Goal: Task Accomplishment & Management: Use online tool/utility

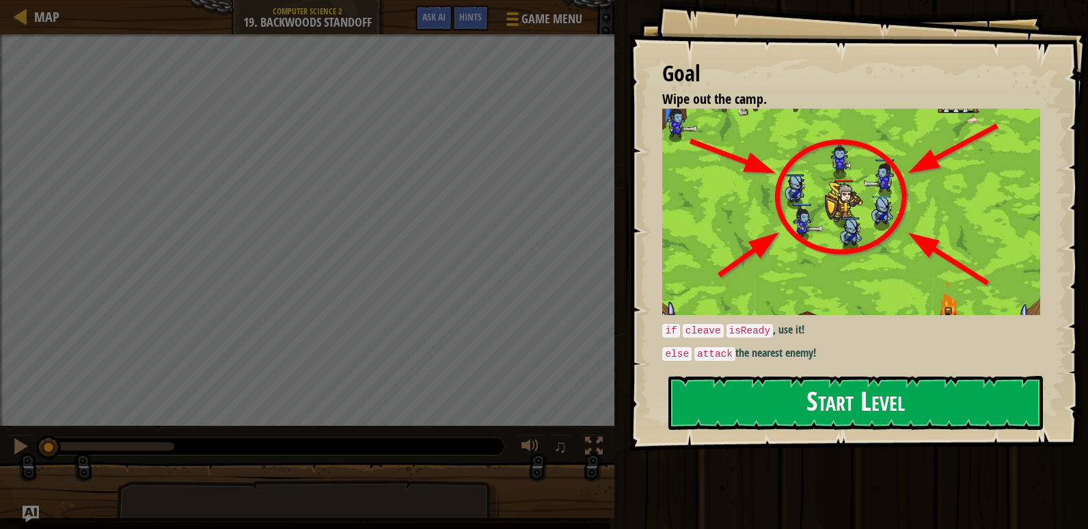
click at [804, 405] on button "Start Level" at bounding box center [855, 403] width 375 height 54
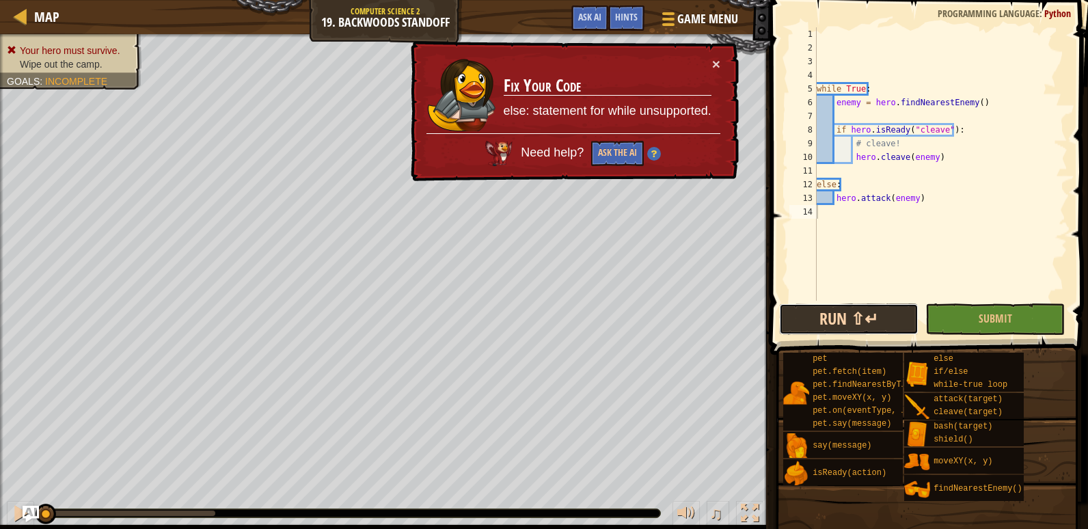
click at [874, 310] on button "Run ⇧↵" at bounding box center [848, 318] width 139 height 31
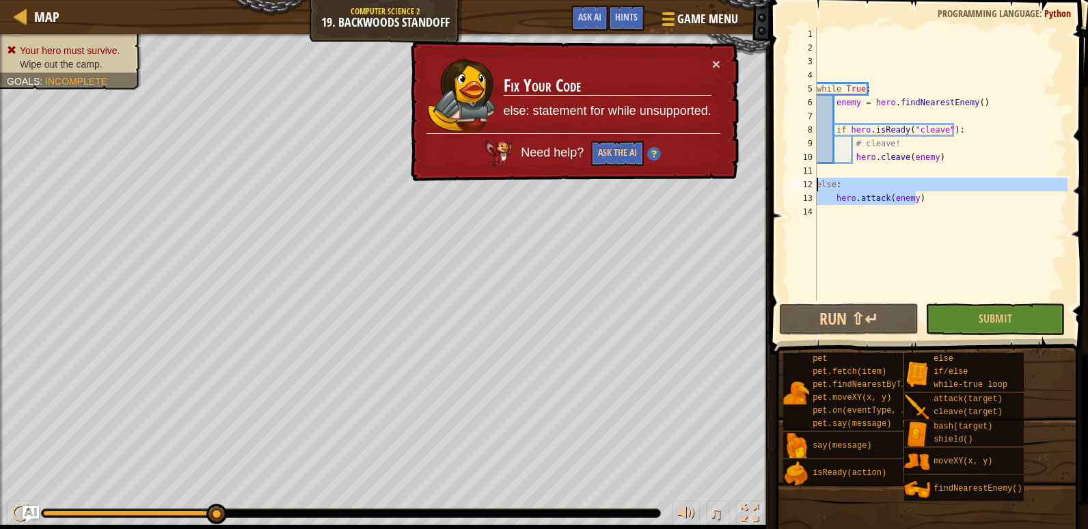
drag, startPoint x: 930, startPoint y: 200, endPoint x: 810, endPoint y: 188, distance: 120.2
click at [810, 188] on div "1 2 3 4 5 6 7 8 9 10 11 12 13 14 while True : enemy = hero . findNearestEnemy (…" at bounding box center [927, 163] width 281 height 273
click at [838, 131] on div "while True : enemy = hero . findNearestEnemy ( ) if hero . isReady ( "cleave" )…" at bounding box center [941, 177] width 254 height 301
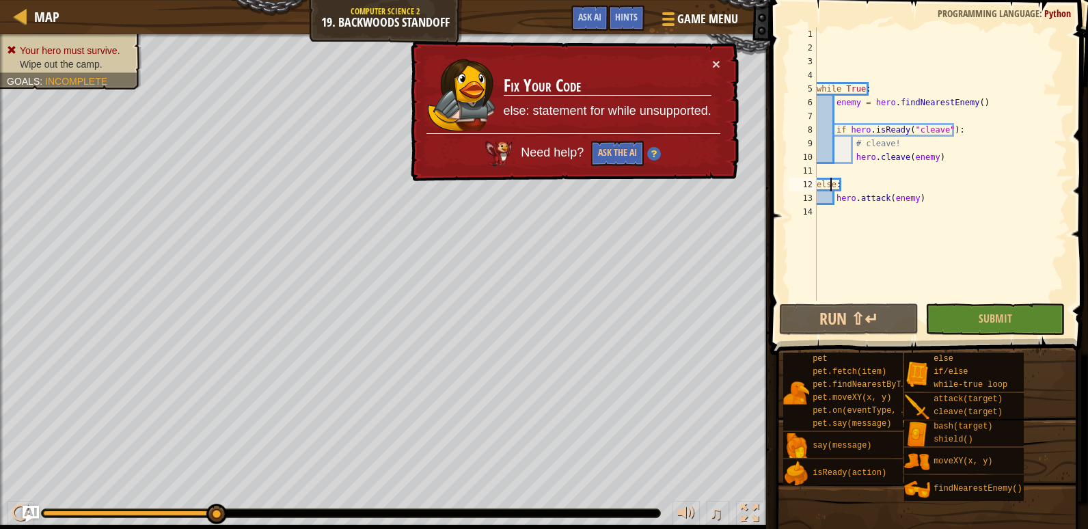
click at [831, 180] on div "while True : enemy = hero . findNearestEnemy ( ) if hero . isReady ( "cleave" )…" at bounding box center [941, 177] width 254 height 301
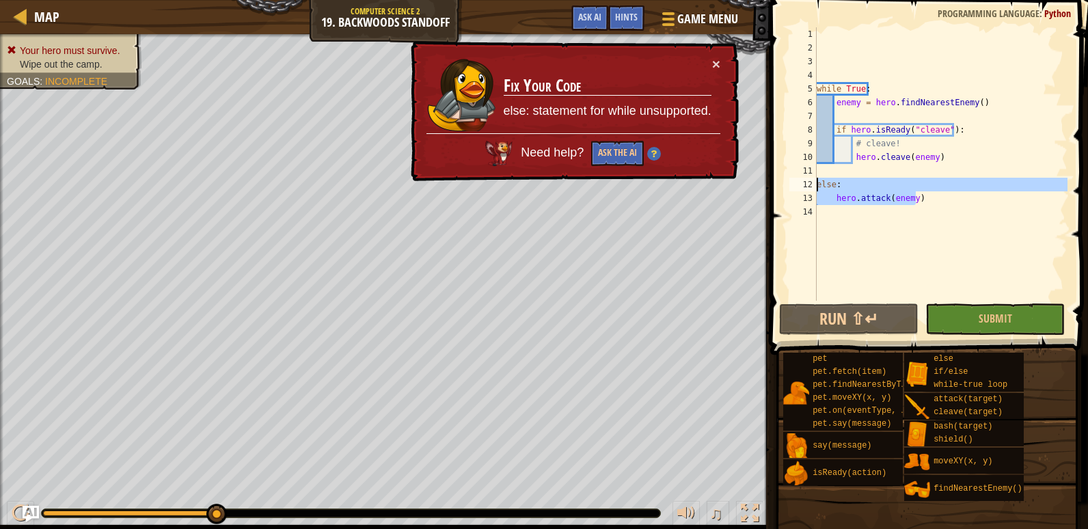
drag, startPoint x: 916, startPoint y: 202, endPoint x: 809, endPoint y: 191, distance: 107.2
click at [809, 191] on div "else: 1 2 3 4 5 6 7 8 9 10 11 12 13 14 while True : enemy = hero . findNearestE…" at bounding box center [927, 163] width 281 height 273
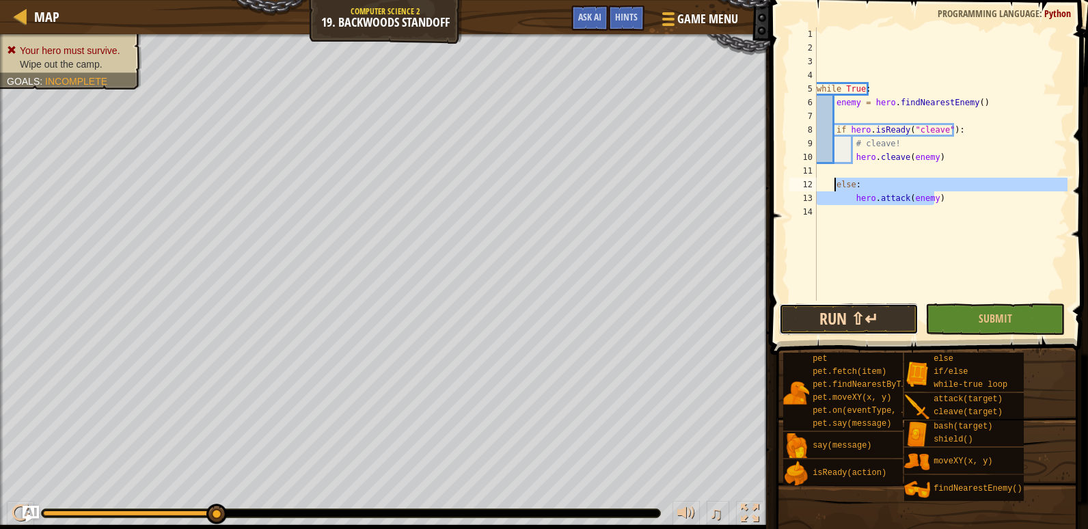
click at [848, 323] on button "Run ⇧↵" at bounding box center [848, 318] width 139 height 31
type textarea "else:"
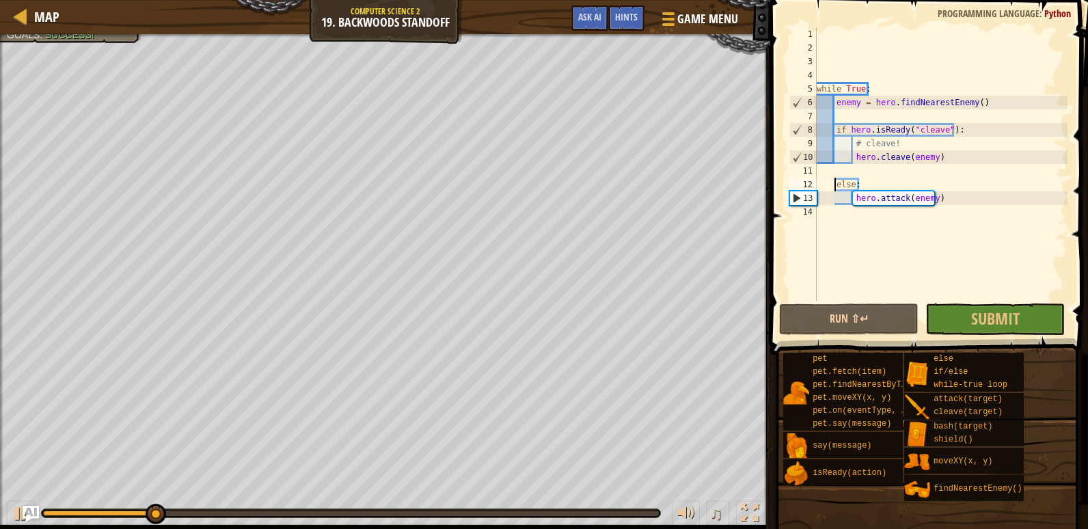
click at [1014, 336] on span at bounding box center [930, 157] width 329 height 395
click at [1008, 319] on span "Submit" at bounding box center [995, 319] width 49 height 22
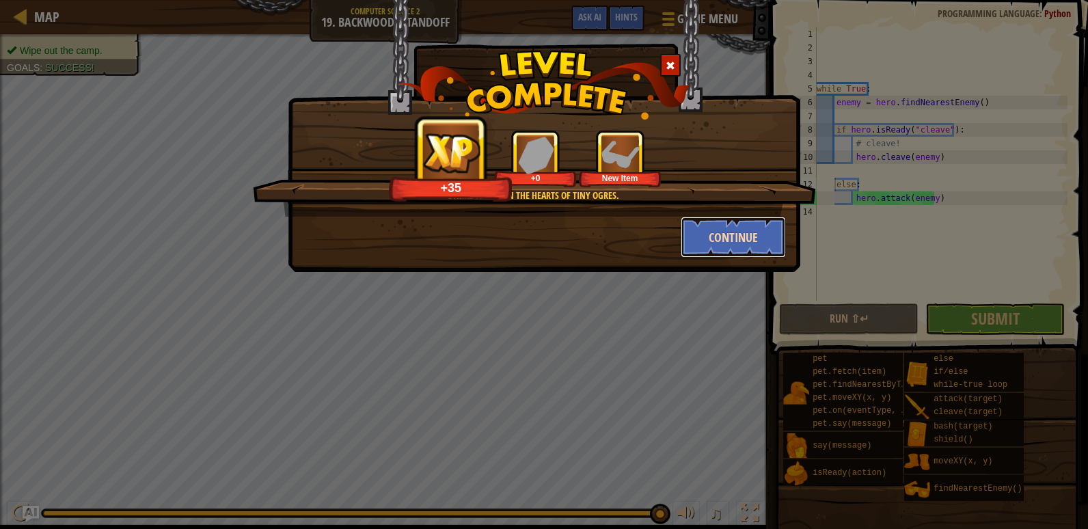
click at [732, 244] on button "Continue" at bounding box center [734, 237] width 106 height 41
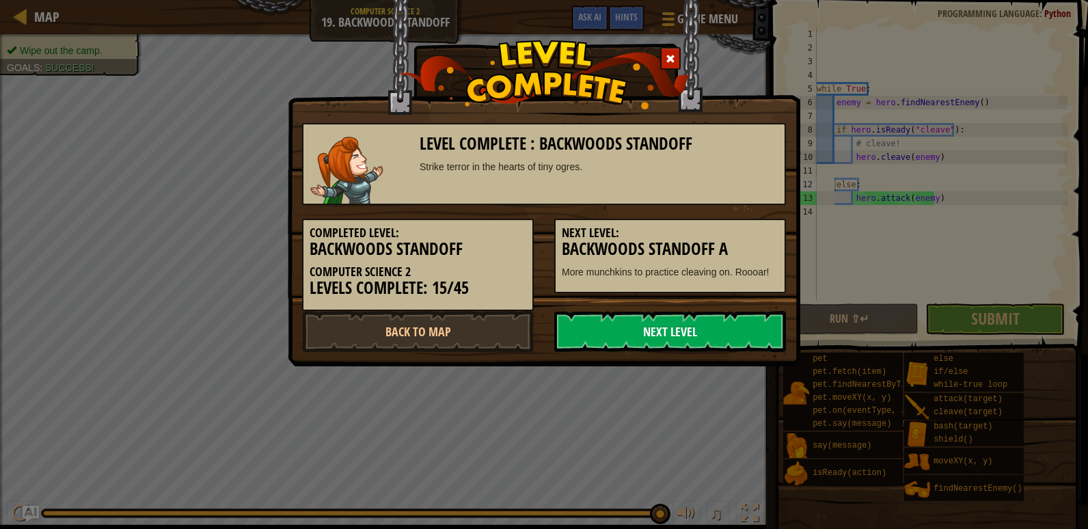
click at [683, 334] on link "Next Level" at bounding box center [670, 331] width 232 height 41
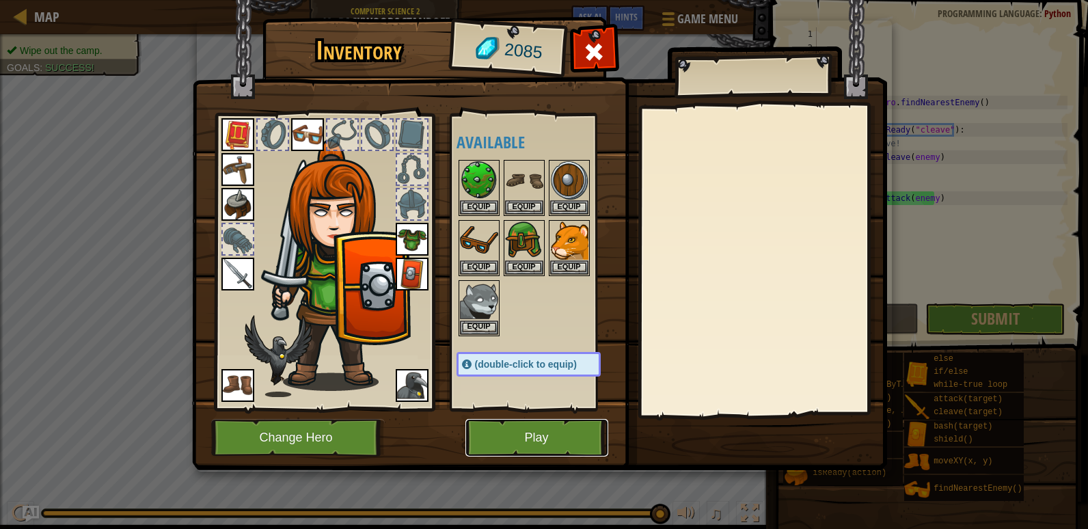
click at [519, 431] on button "Play" at bounding box center [536, 438] width 143 height 38
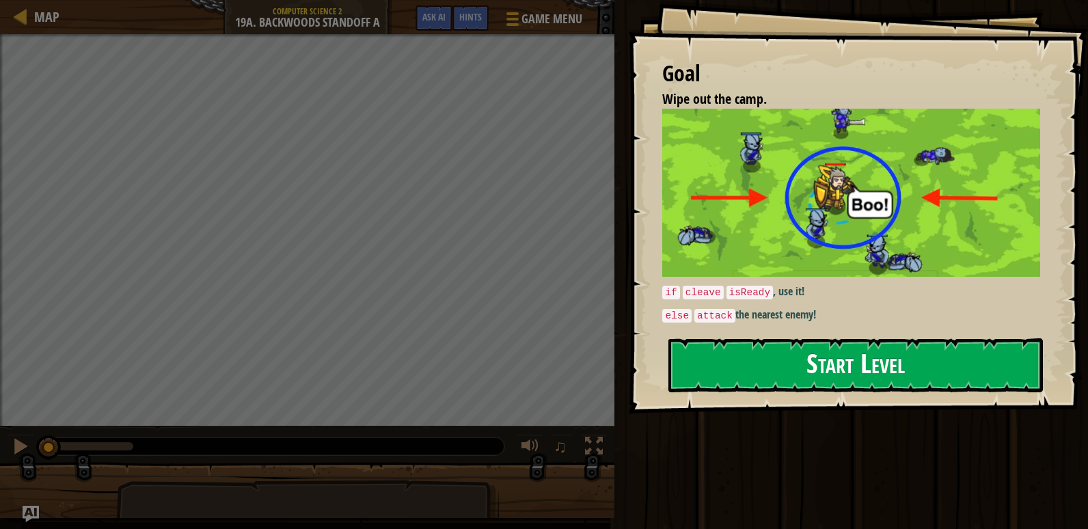
click at [808, 363] on button "Start Level" at bounding box center [855, 365] width 375 height 54
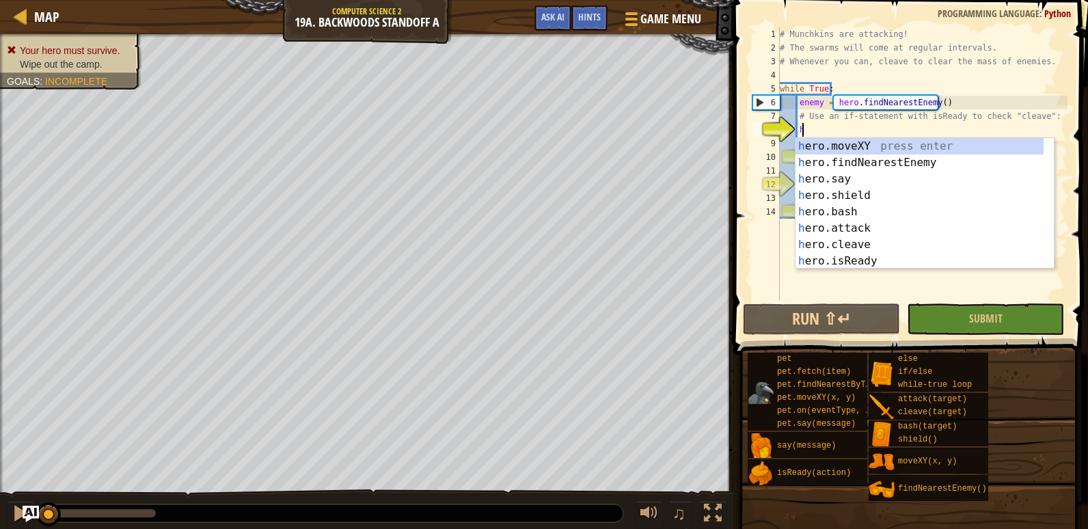
scroll to position [6, 1]
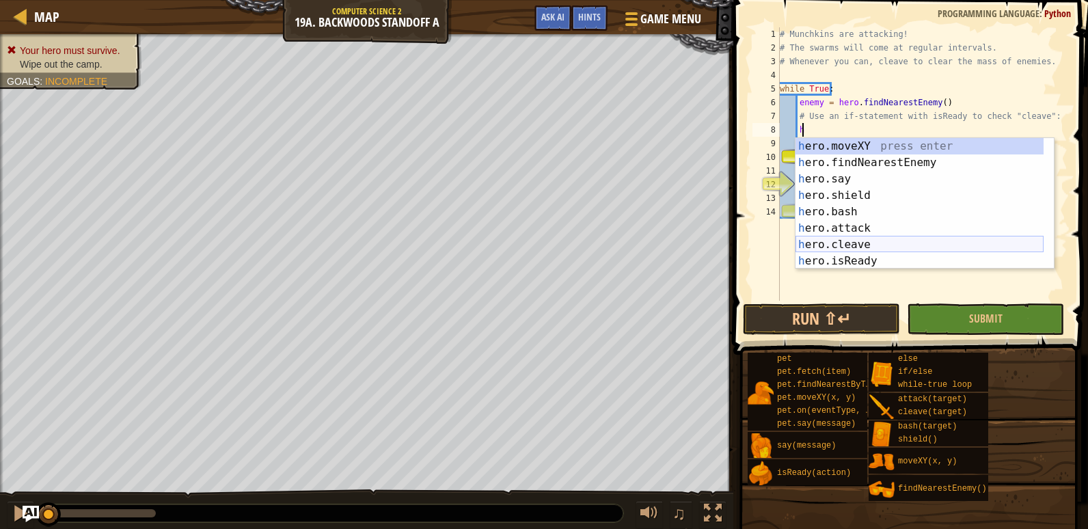
click at [896, 238] on div "h ero.moveXY press enter h ero.findNearestEnemy press enter h ero.say press ent…" at bounding box center [920, 220] width 248 height 164
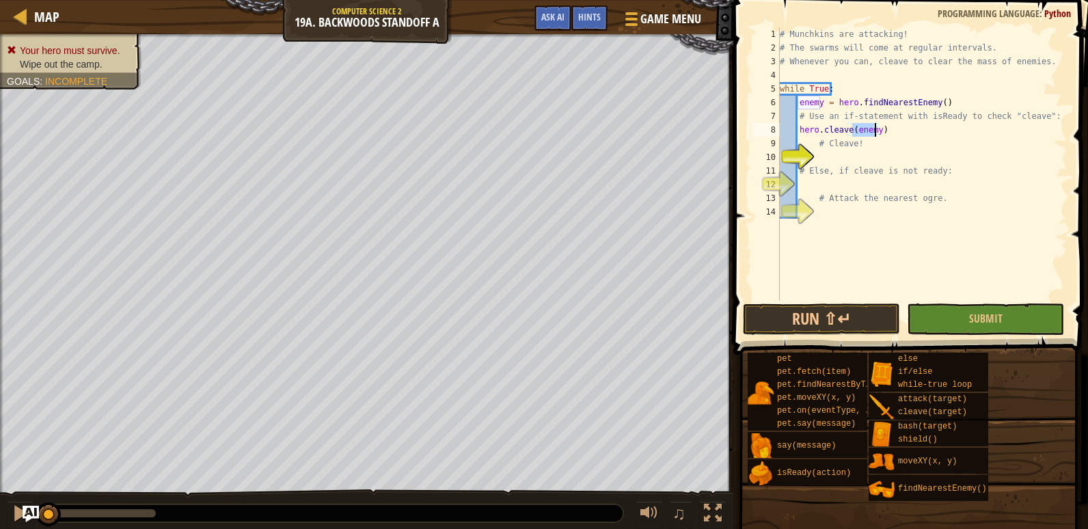
type textarea "hero.cleave(enemy)"
drag, startPoint x: 869, startPoint y: 339, endPoint x: 862, endPoint y: 312, distance: 27.5
click at [861, 310] on button "Run ⇧↵" at bounding box center [821, 318] width 157 height 31
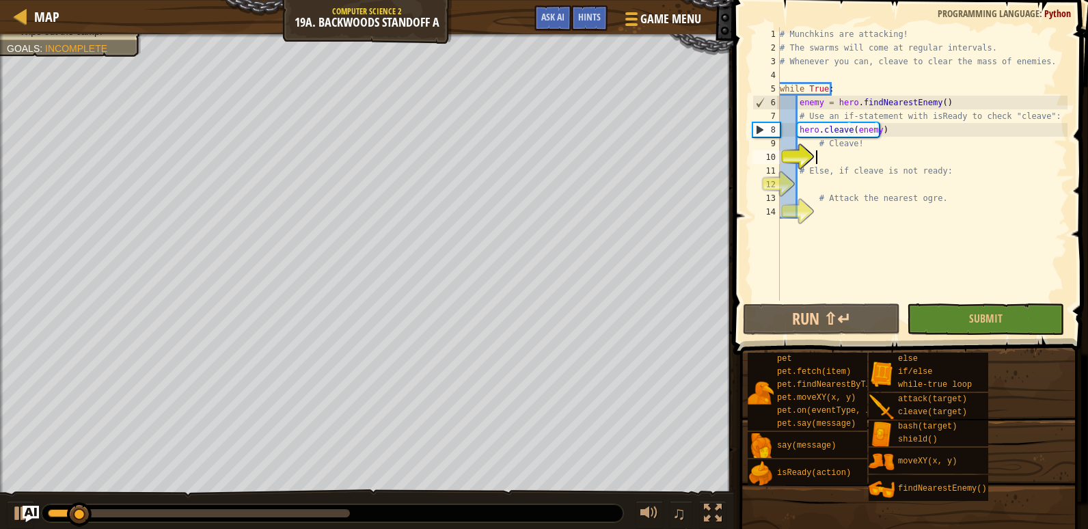
click at [832, 156] on div "# Munchkins are attacking! # The swarms will come at regular intervals. # Whene…" at bounding box center [922, 177] width 290 height 301
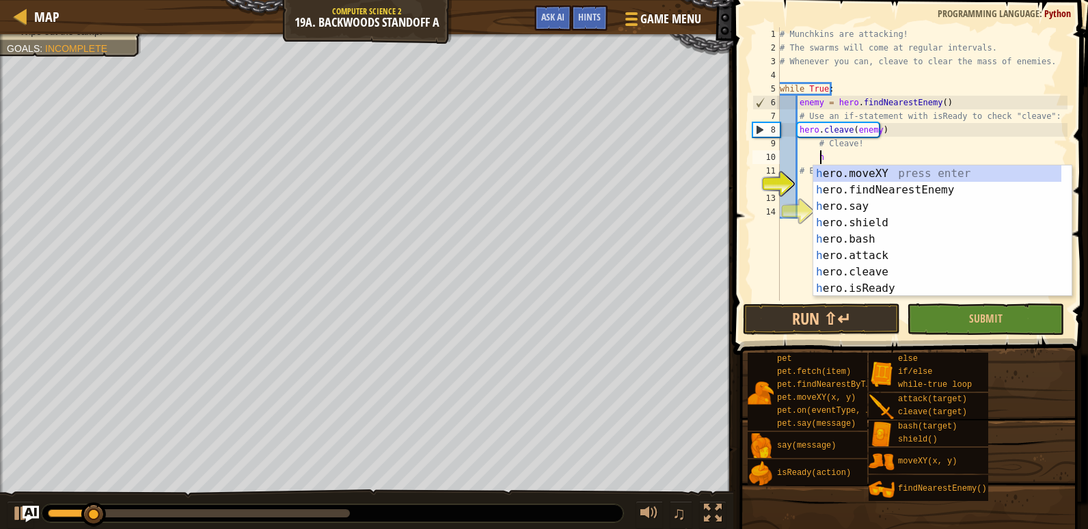
scroll to position [6, 3]
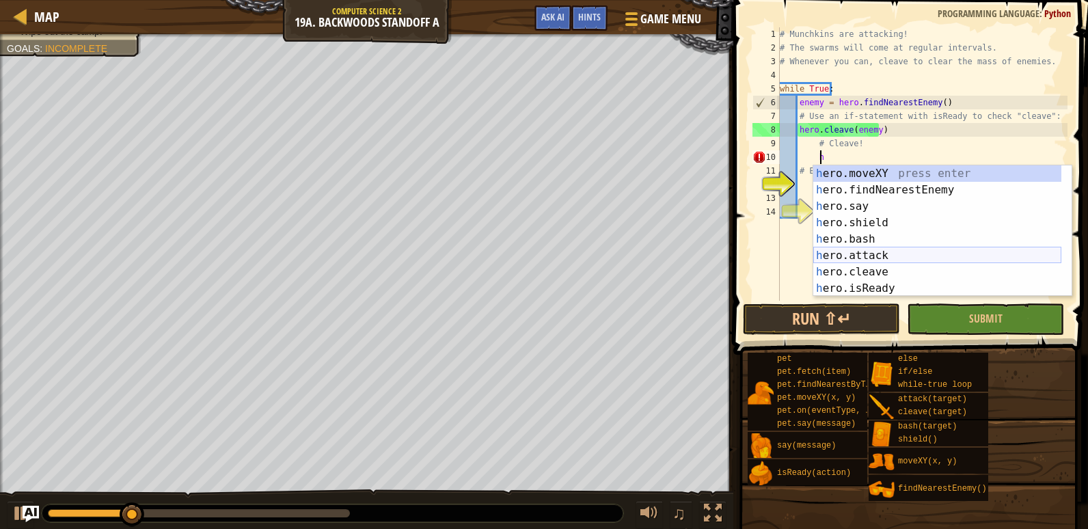
click at [884, 252] on div "h ero.moveXY press enter h ero.findNearestEnemy press enter h ero.say press ent…" at bounding box center [937, 247] width 248 height 164
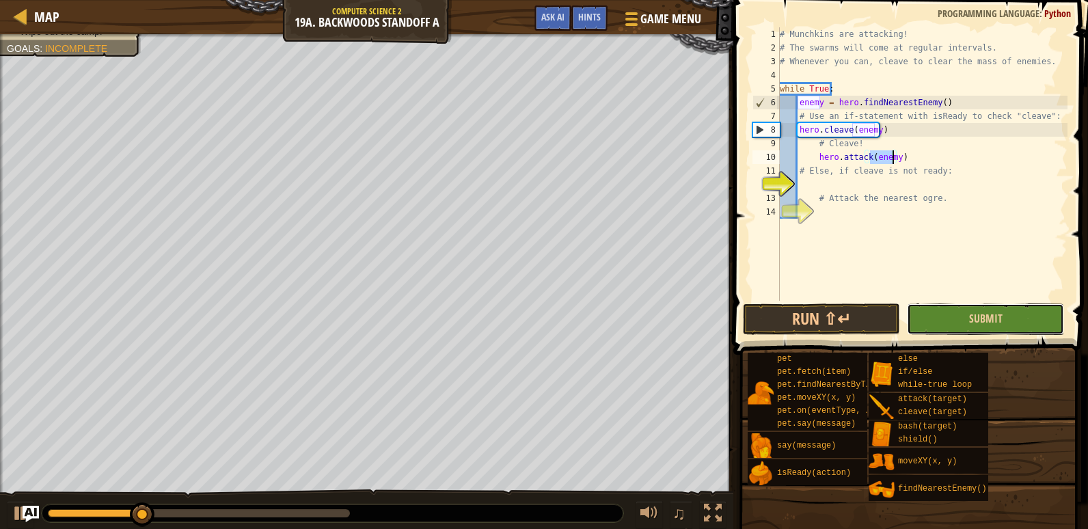
click at [941, 316] on button "Submit" at bounding box center [985, 318] width 157 height 31
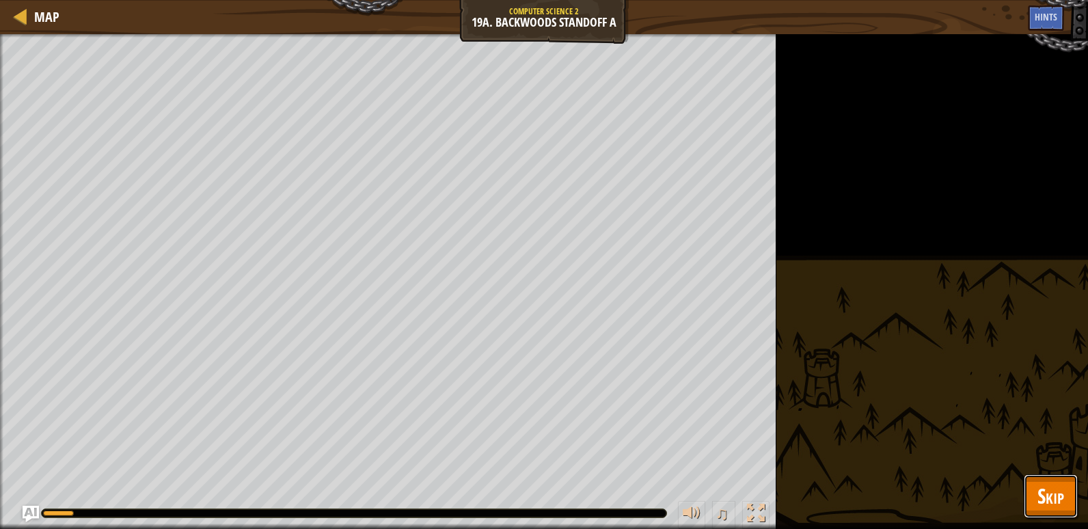
click at [1064, 494] on span "Skip" at bounding box center [1051, 496] width 27 height 28
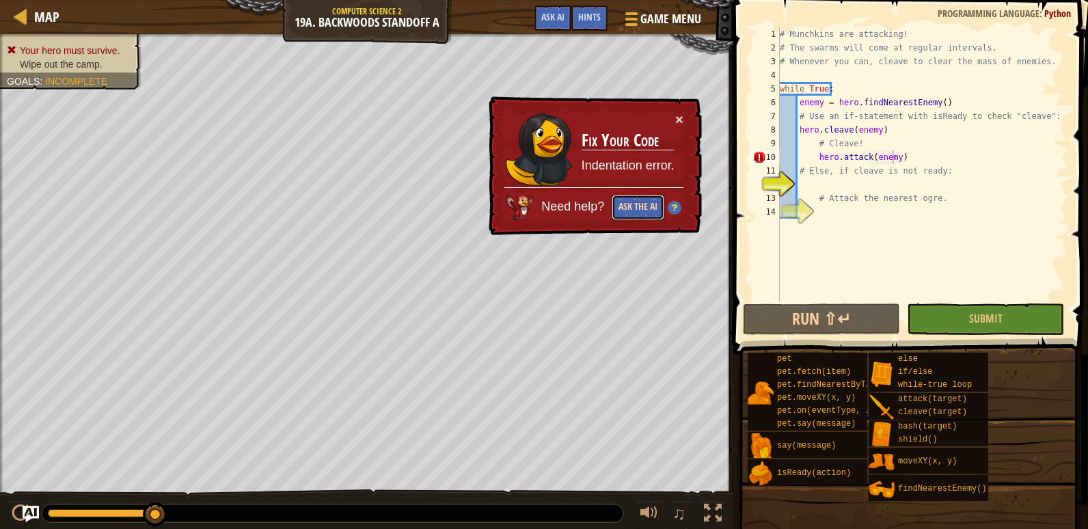
click at [647, 204] on button "Ask the AI" at bounding box center [638, 207] width 53 height 25
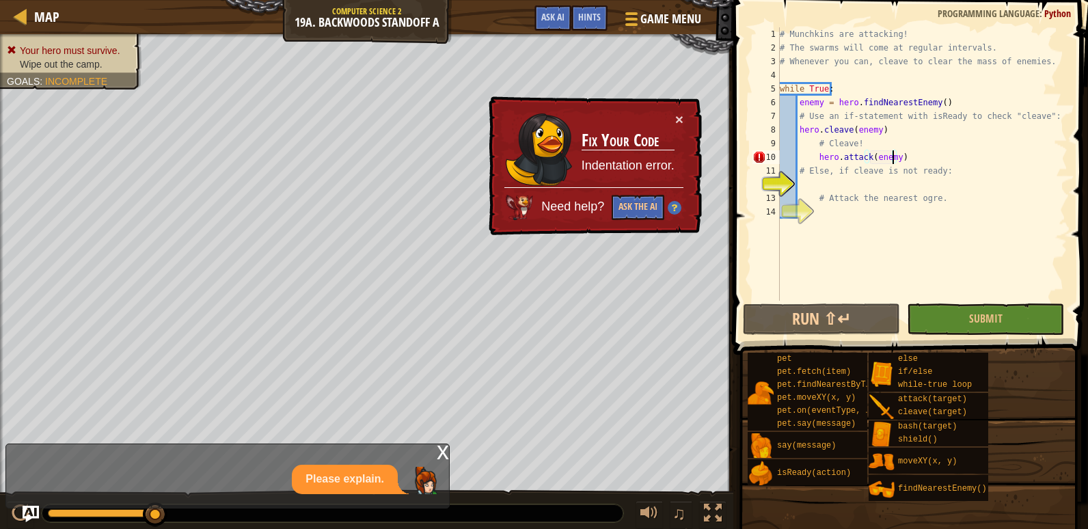
click at [625, 194] on div "Need help? Ask the AI" at bounding box center [593, 203] width 179 height 33
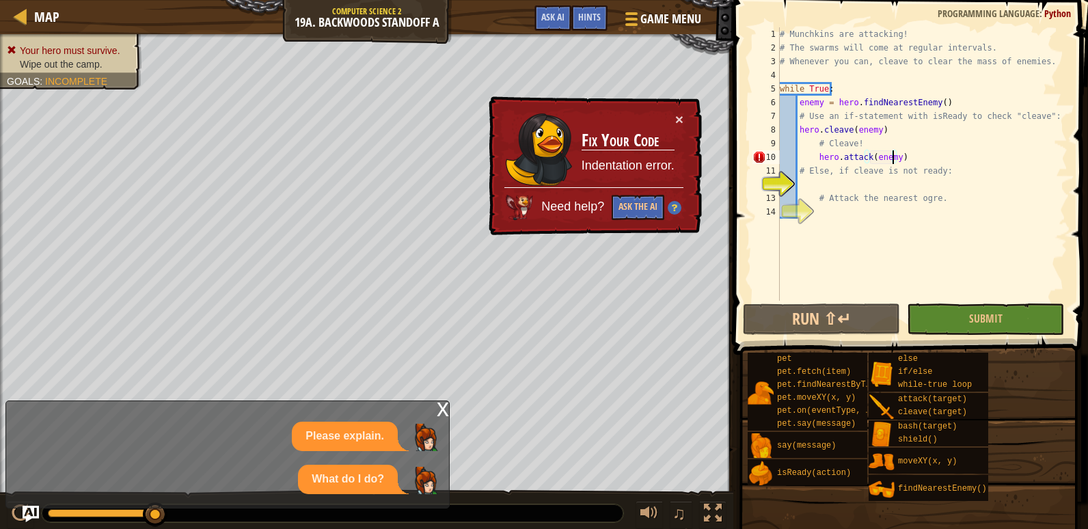
click at [332, 472] on p "What do I do?" at bounding box center [348, 480] width 72 height 16
drag, startPoint x: 338, startPoint y: 473, endPoint x: 405, endPoint y: 429, distance: 80.4
click at [341, 472] on p "What do I do?" at bounding box center [348, 480] width 72 height 16
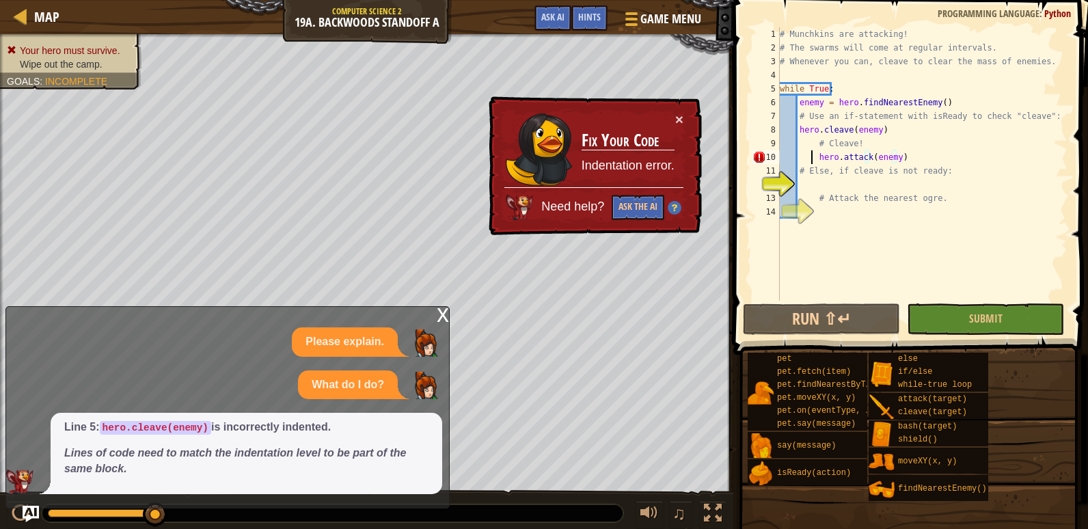
click at [812, 154] on div "# Munchkins are attacking! # The swarms will come at regular intervals. # Whene…" at bounding box center [922, 177] width 290 height 301
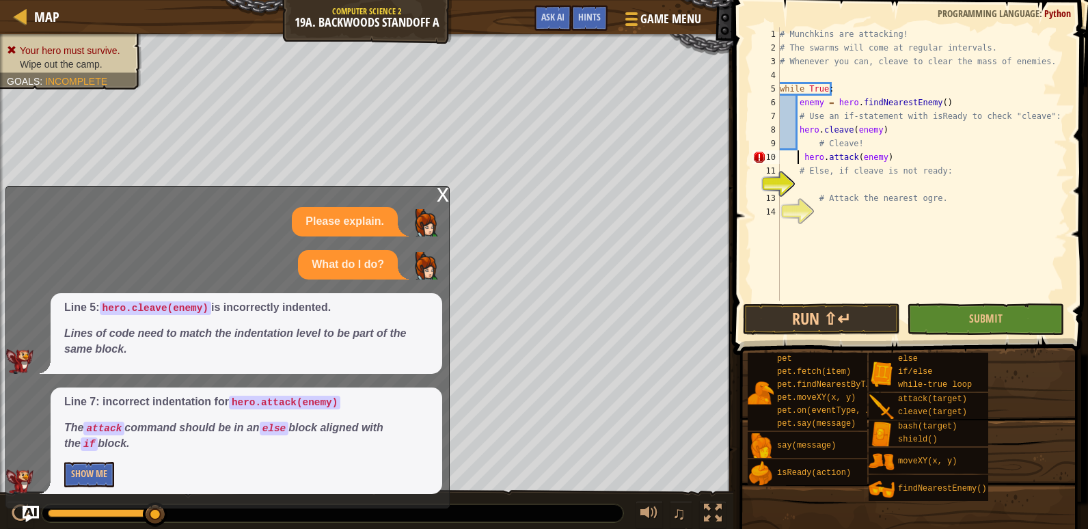
click at [808, 194] on div "# Munchkins are attacking! # The swarms will come at regular intervals. # Whene…" at bounding box center [922, 177] width 290 height 301
click at [798, 159] on div "# Munchkins are attacking! # The swarms will come at regular intervals. # Whene…" at bounding box center [922, 177] width 290 height 301
click at [831, 197] on div "# Munchkins are attacking! # The swarms will come at regular intervals. # Whene…" at bounding box center [922, 177] width 290 height 301
type textarea "# Attack the nearest ogre."
click at [831, 193] on div "# Munchkins are attacking! # The swarms will come at regular intervals. # Whene…" at bounding box center [922, 177] width 290 height 301
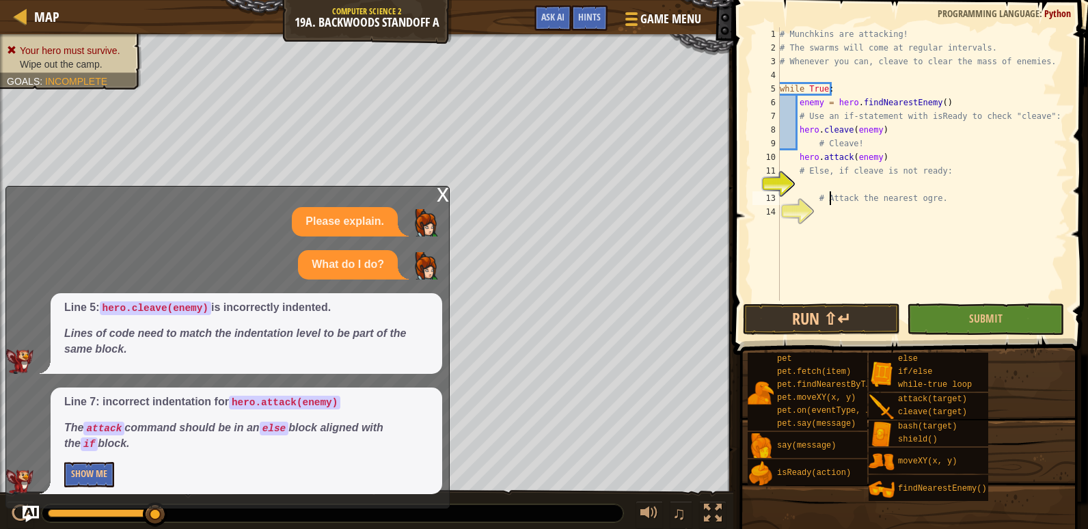
click at [831, 182] on div "# Munchkins are attacking! # The swarms will come at regular intervals. # Whene…" at bounding box center [922, 177] width 290 height 301
click at [972, 323] on span "Submit" at bounding box center [985, 318] width 33 height 15
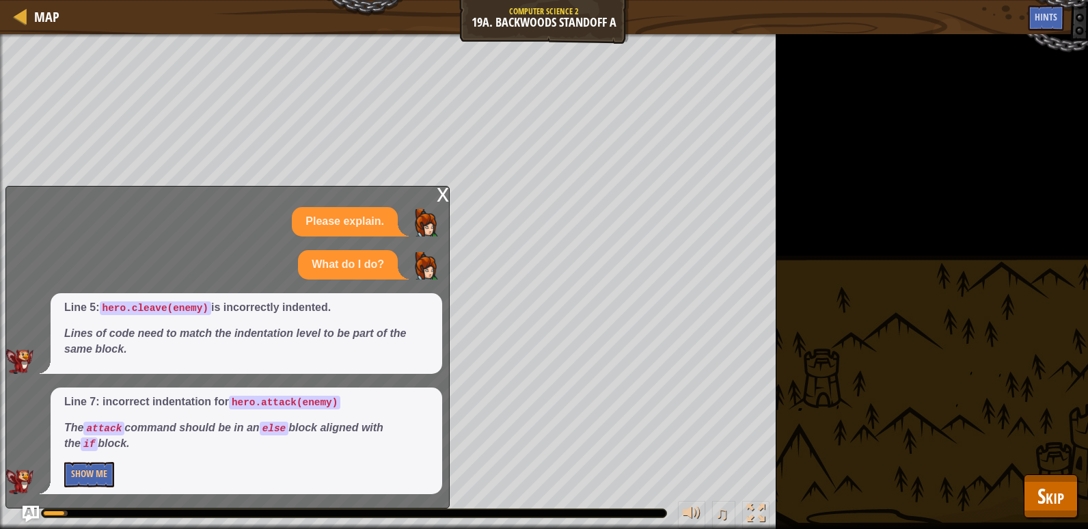
click at [438, 191] on div "x" at bounding box center [443, 194] width 12 height 14
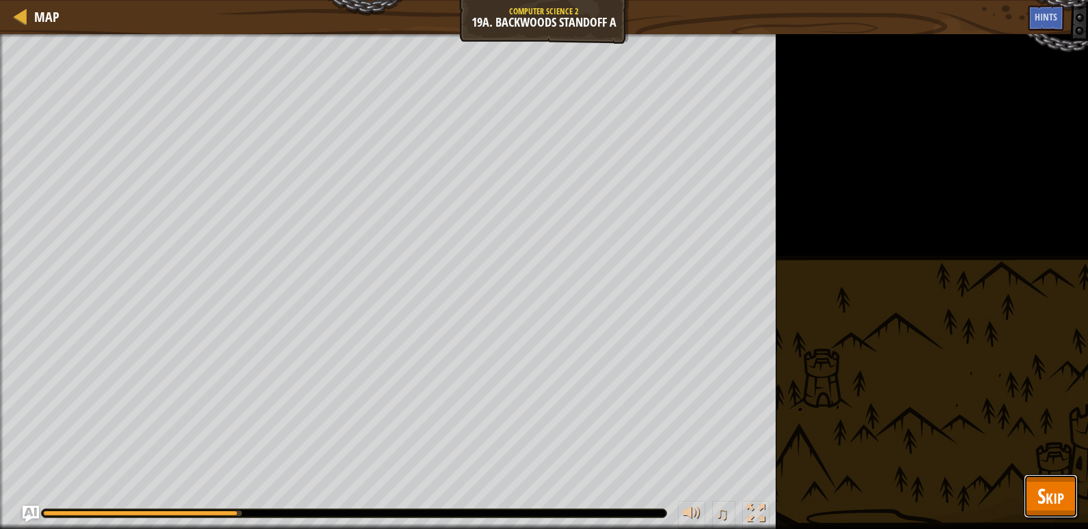
click at [1055, 491] on span "Skip" at bounding box center [1051, 496] width 27 height 28
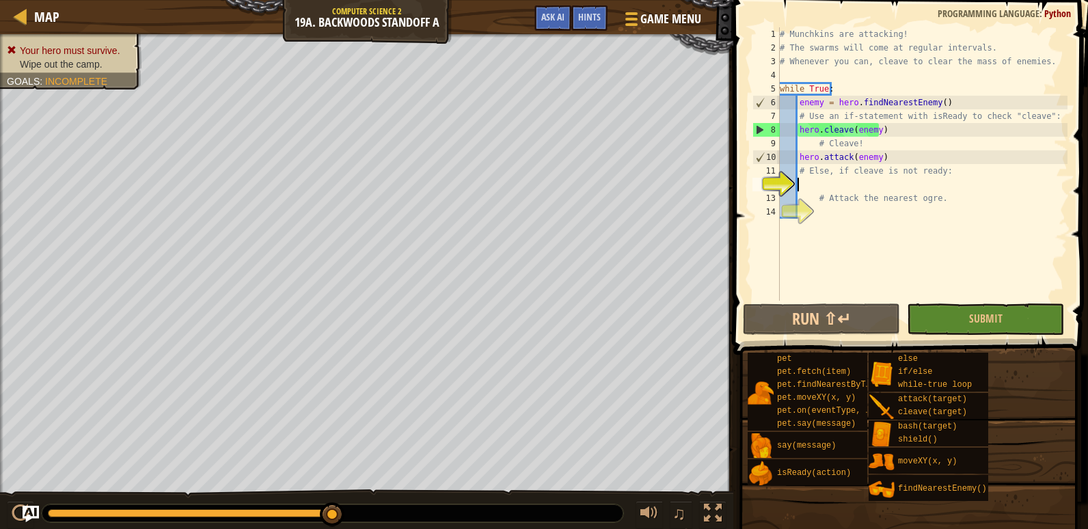
click at [831, 185] on div "# Munchkins are attacking! # The swarms will come at regular intervals. # Whene…" at bounding box center [922, 177] width 290 height 301
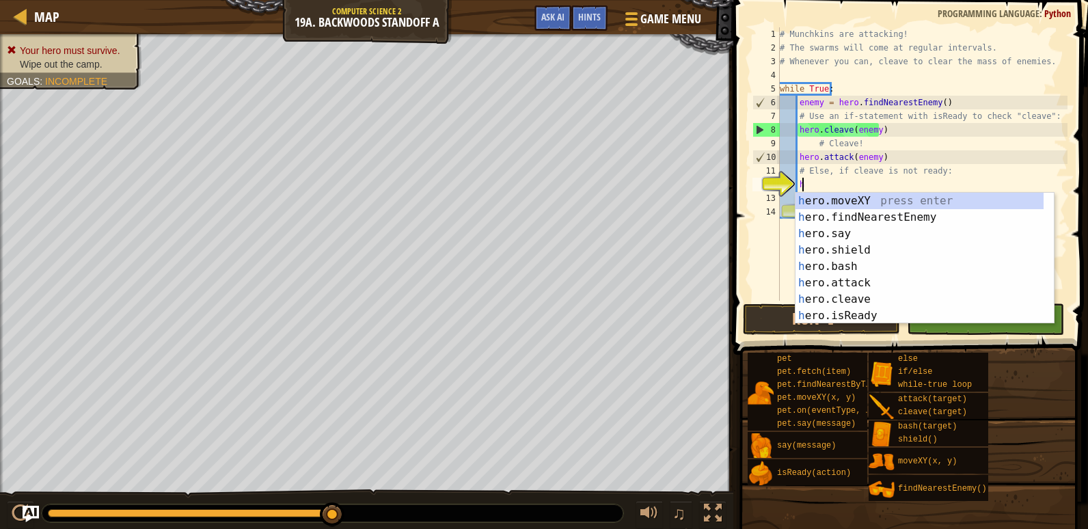
scroll to position [6, 1]
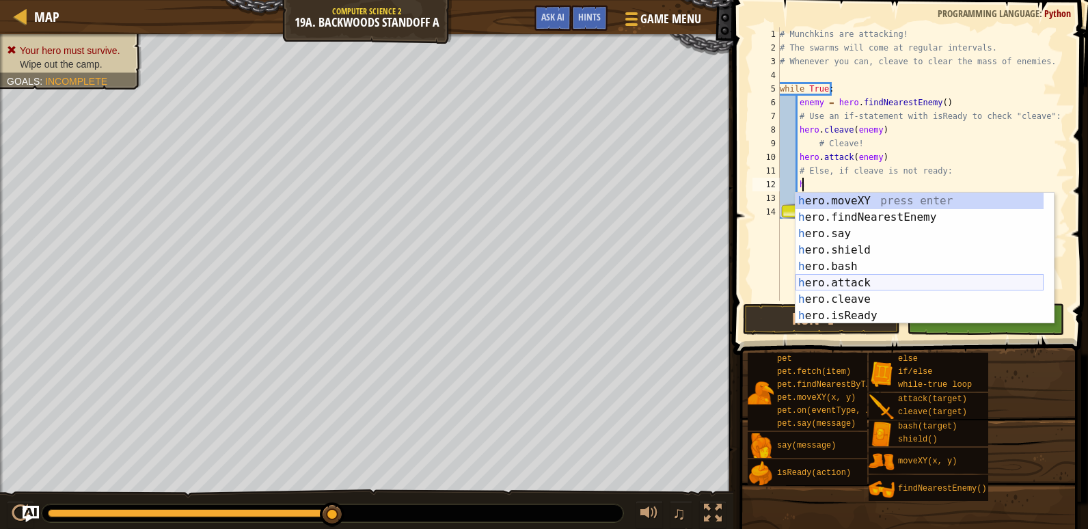
click at [869, 279] on div "h ero.moveXY press enter h ero.findNearestEnemy press enter h ero.say press ent…" at bounding box center [920, 275] width 248 height 164
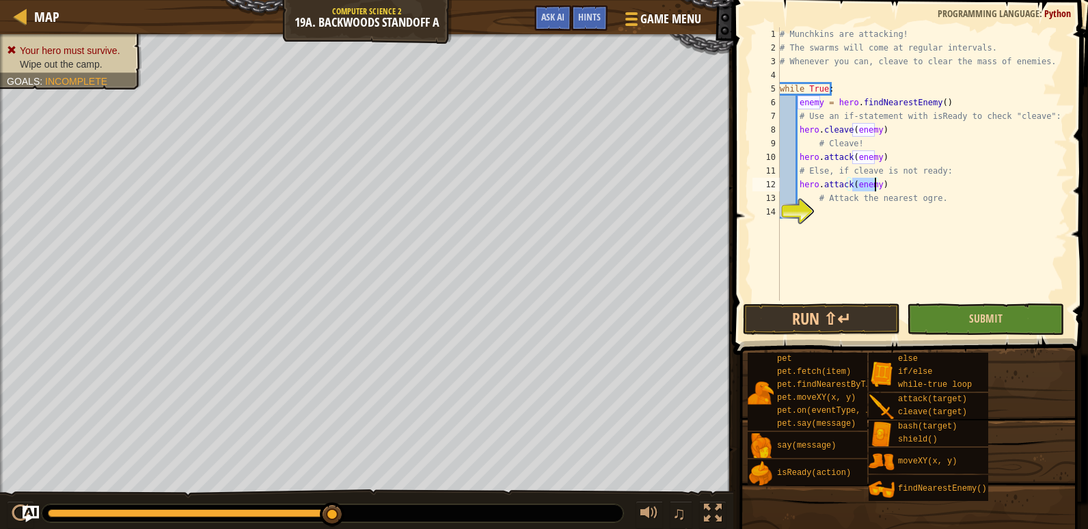
type textarea "hero.attack(enemy)"
click at [921, 321] on button "Submit" at bounding box center [985, 318] width 157 height 31
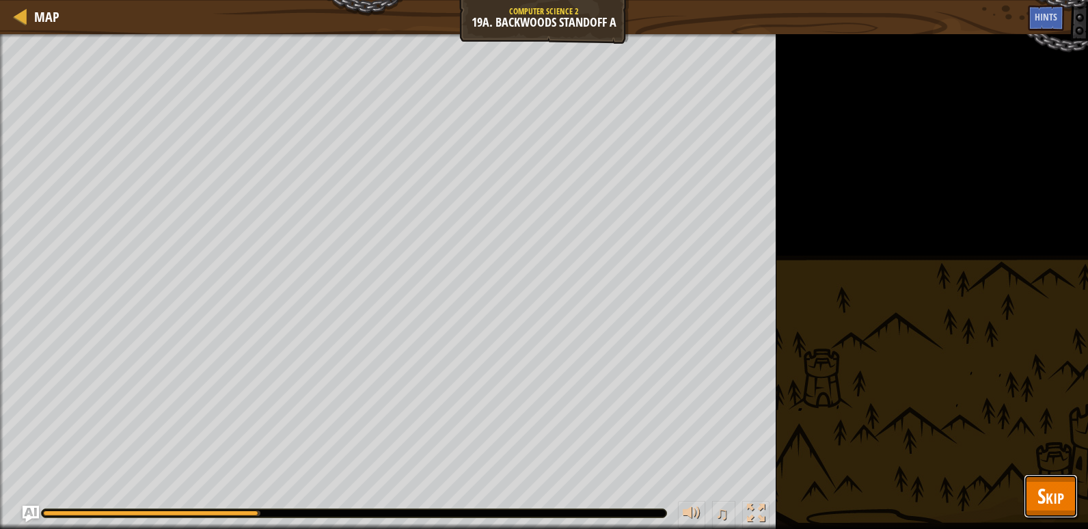
click at [1059, 498] on span "Skip" at bounding box center [1051, 496] width 27 height 28
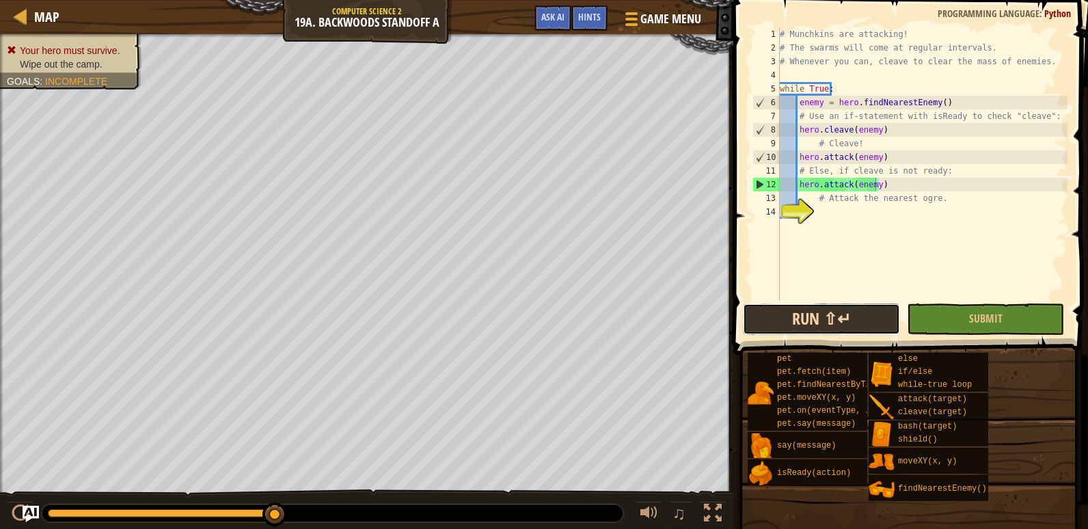
click at [826, 324] on button "Run ⇧↵" at bounding box center [821, 318] width 157 height 31
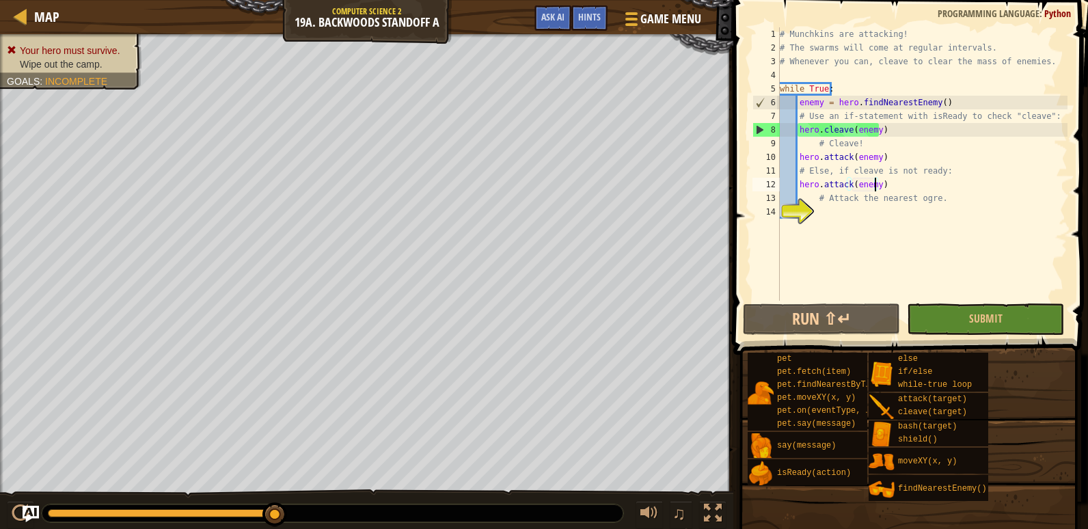
click at [819, 214] on div "# Munchkins are attacking! # The swarms will come at regular intervals. # Whene…" at bounding box center [922, 177] width 290 height 301
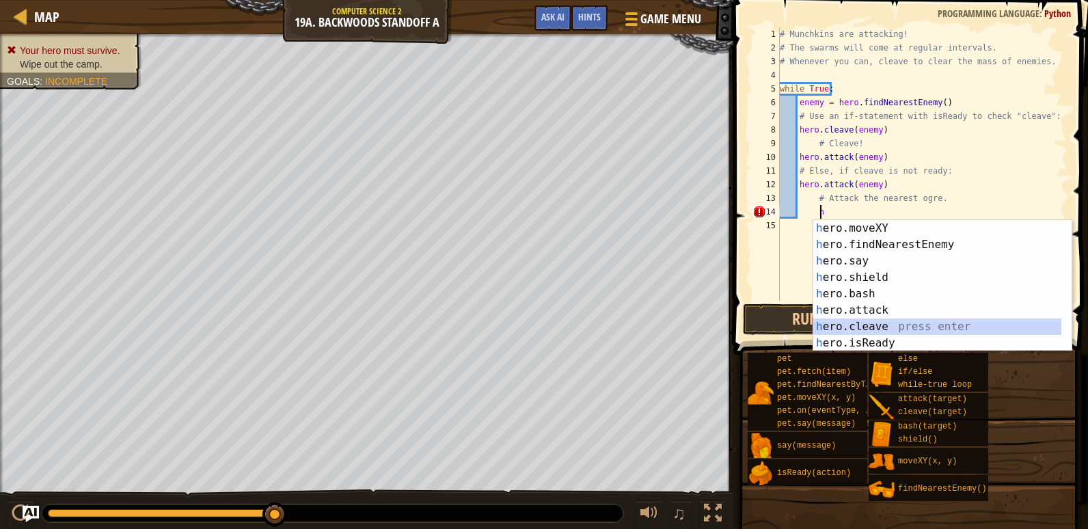
click at [872, 325] on div "h ero.moveXY press enter h ero.findNearestEnemy press enter h ero.say press ent…" at bounding box center [937, 302] width 248 height 164
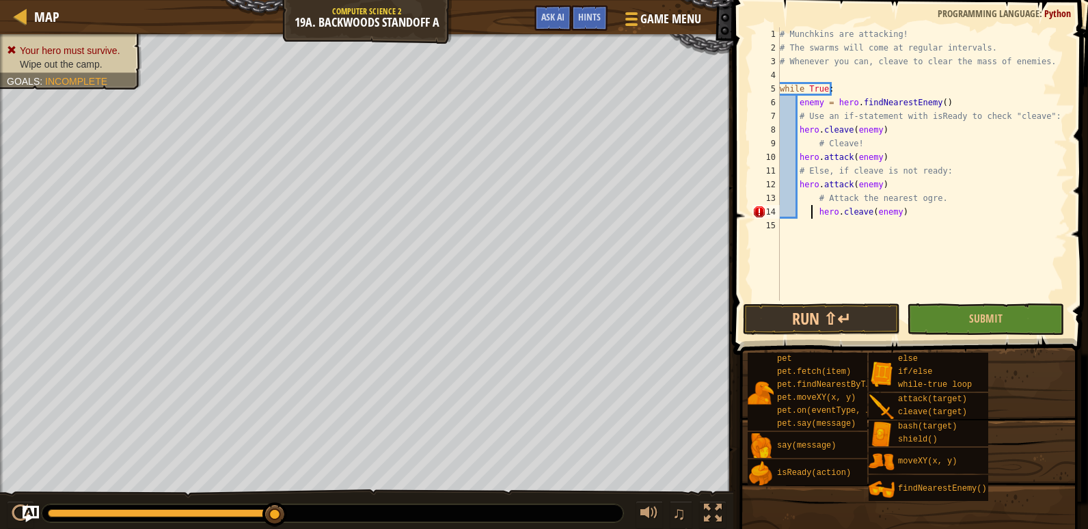
click at [811, 214] on div "# Munchkins are attacking! # The swarms will come at regular intervals. # Whene…" at bounding box center [922, 177] width 290 height 301
click at [950, 319] on button "Submit" at bounding box center [985, 318] width 157 height 31
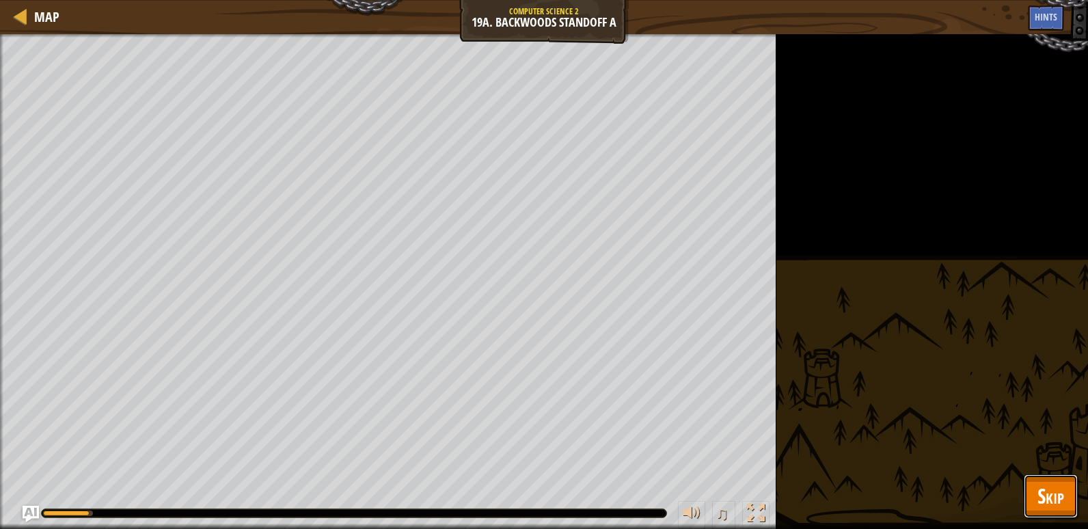
click at [1048, 481] on button "Skip" at bounding box center [1051, 496] width 54 height 44
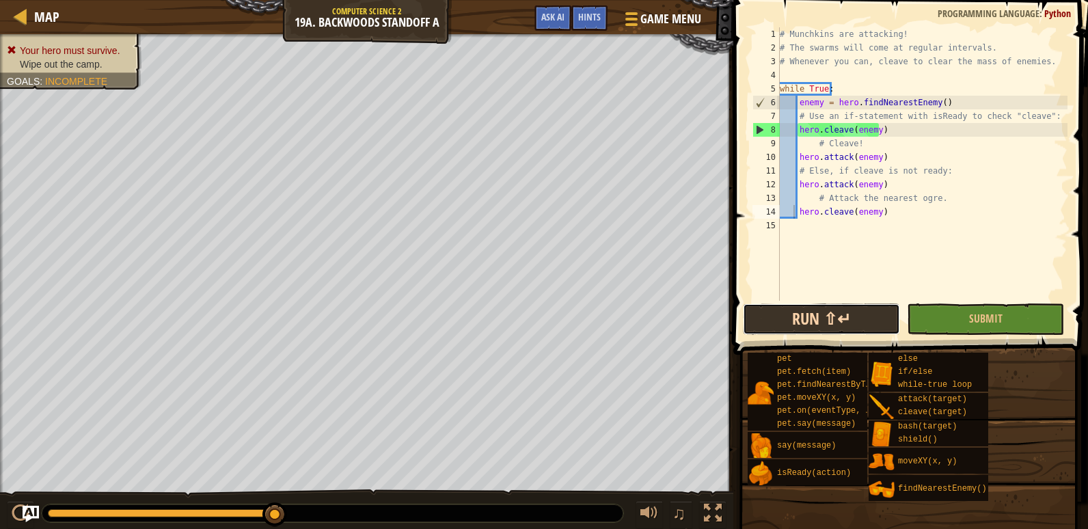
click at [835, 332] on button "Run ⇧↵" at bounding box center [821, 318] width 157 height 31
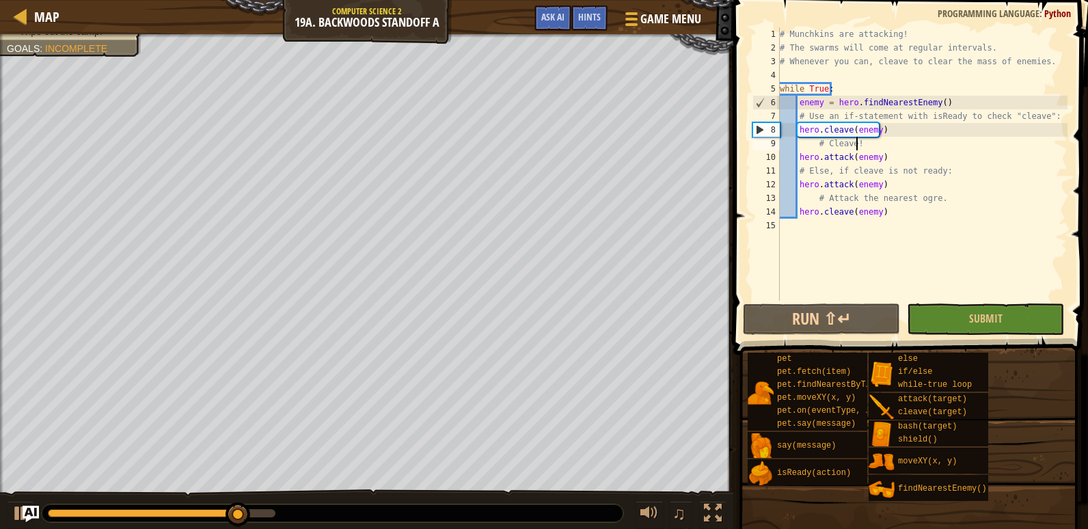
click at [902, 137] on div "# Munchkins are attacking! # The swarms will come at regular intervals. # Whene…" at bounding box center [922, 177] width 290 height 301
click at [901, 132] on div "# Munchkins are attacking! # The swarms will come at regular intervals. # Whene…" at bounding box center [922, 177] width 290 height 301
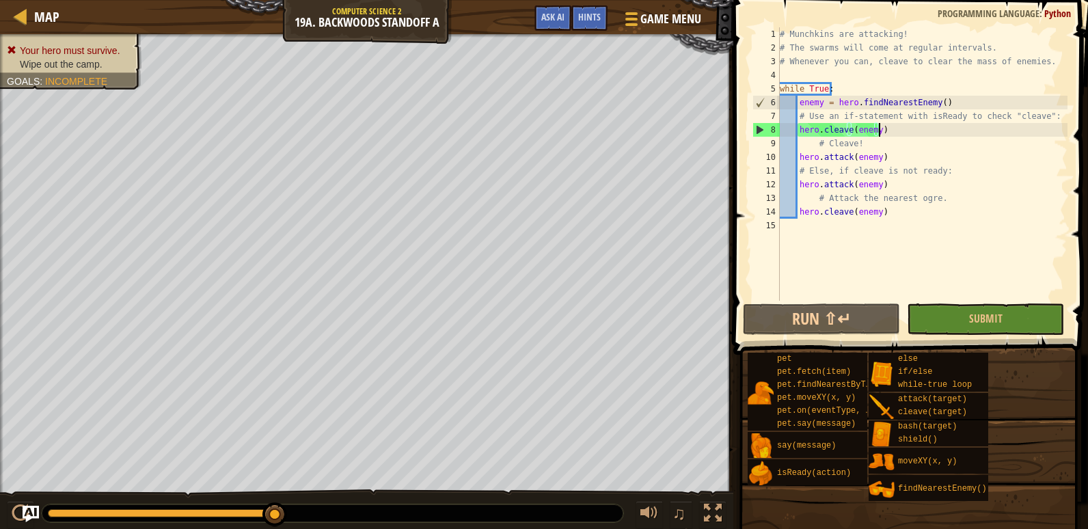
click at [902, 150] on div "# Munchkins are attacking! # The swarms will come at regular intervals. # Whene…" at bounding box center [922, 177] width 290 height 301
click at [798, 161] on div "# Munchkins are attacking! # The swarms will come at regular intervals. # Whene…" at bounding box center [922, 177] width 290 height 301
click at [809, 140] on div "# Munchkins are attacking! # The swarms will come at regular intervals. # Whene…" at bounding box center [922, 177] width 290 height 301
click at [844, 328] on button "Run ⇧↵" at bounding box center [821, 318] width 157 height 31
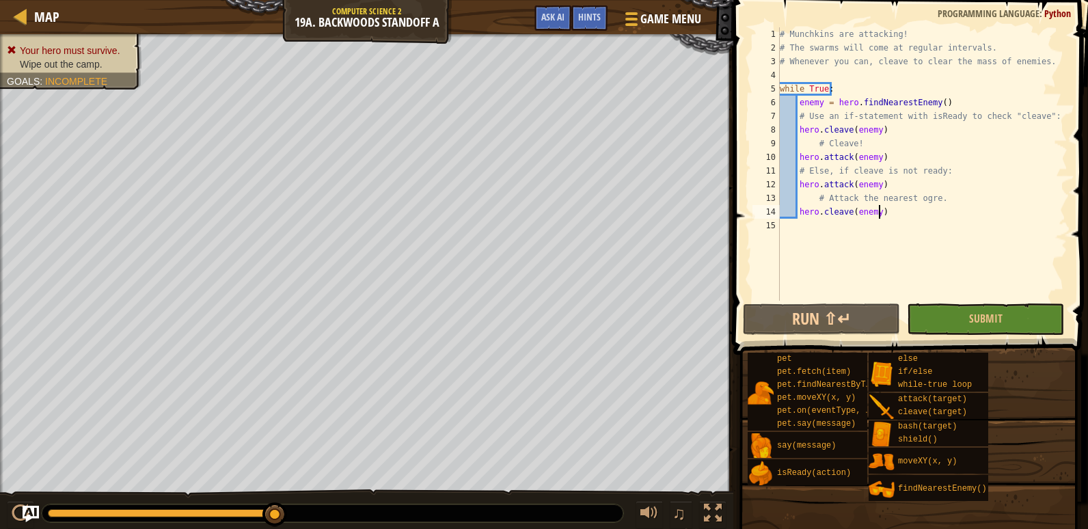
click at [915, 218] on div "# Munchkins are attacking! # The swarms will come at regular intervals. # Whene…" at bounding box center [922, 177] width 290 height 301
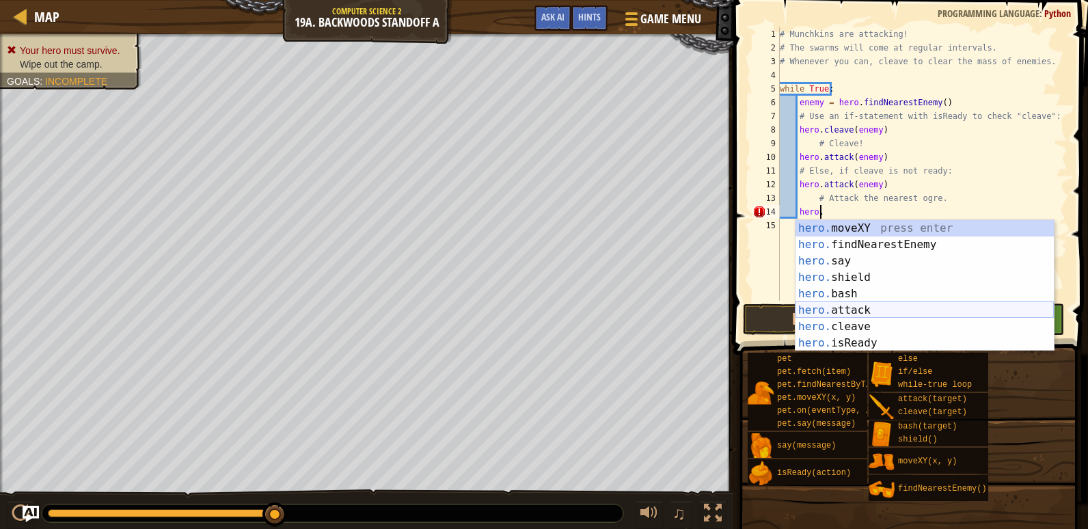
click at [830, 310] on div "hero. moveXY press enter hero. findNearestEnemy press enter hero. say press ent…" at bounding box center [925, 302] width 258 height 164
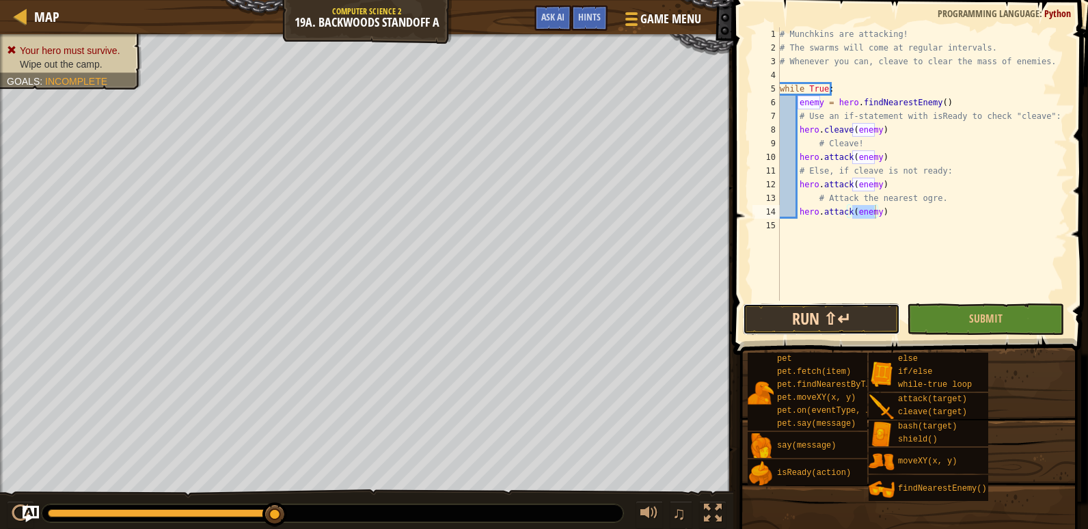
click at [877, 307] on button "Run ⇧↵" at bounding box center [821, 318] width 157 height 31
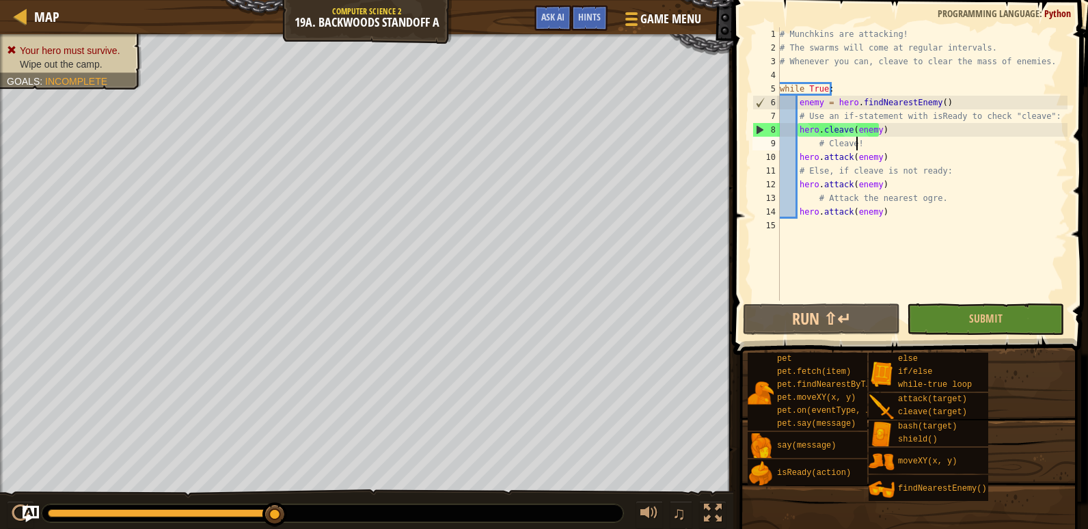
click at [900, 148] on div "# Munchkins are attacking! # The swarms will come at regular intervals. # Whene…" at bounding box center [922, 177] width 290 height 301
type textarea "# Cleave!"
click at [808, 310] on button "Run ⇧↵" at bounding box center [821, 318] width 157 height 31
